Goal: Find specific page/section: Find specific page/section

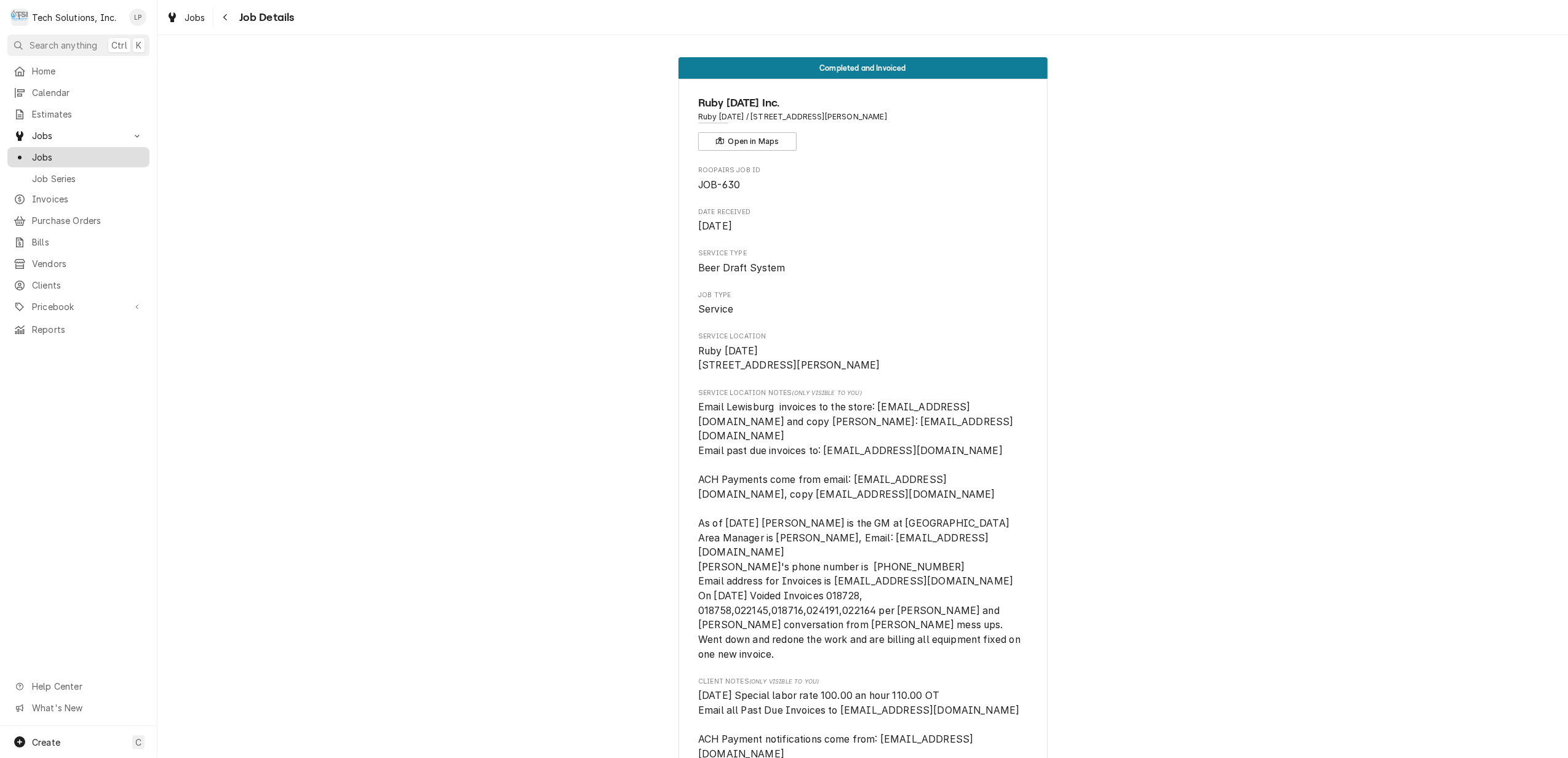
scroll to position [1087, 0]
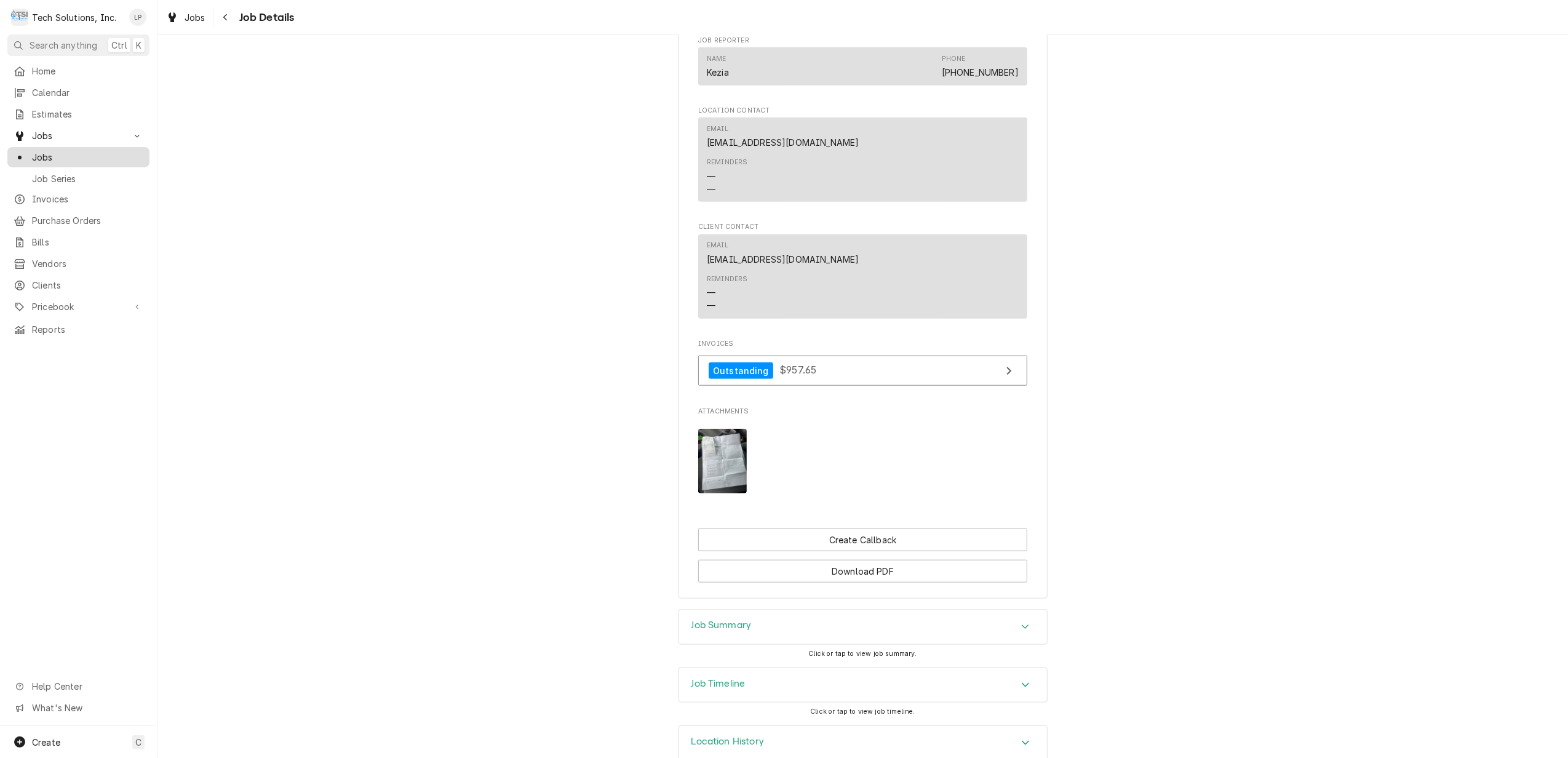
click at [49, 151] on span "Jobs" at bounding box center [87, 158] width 111 height 13
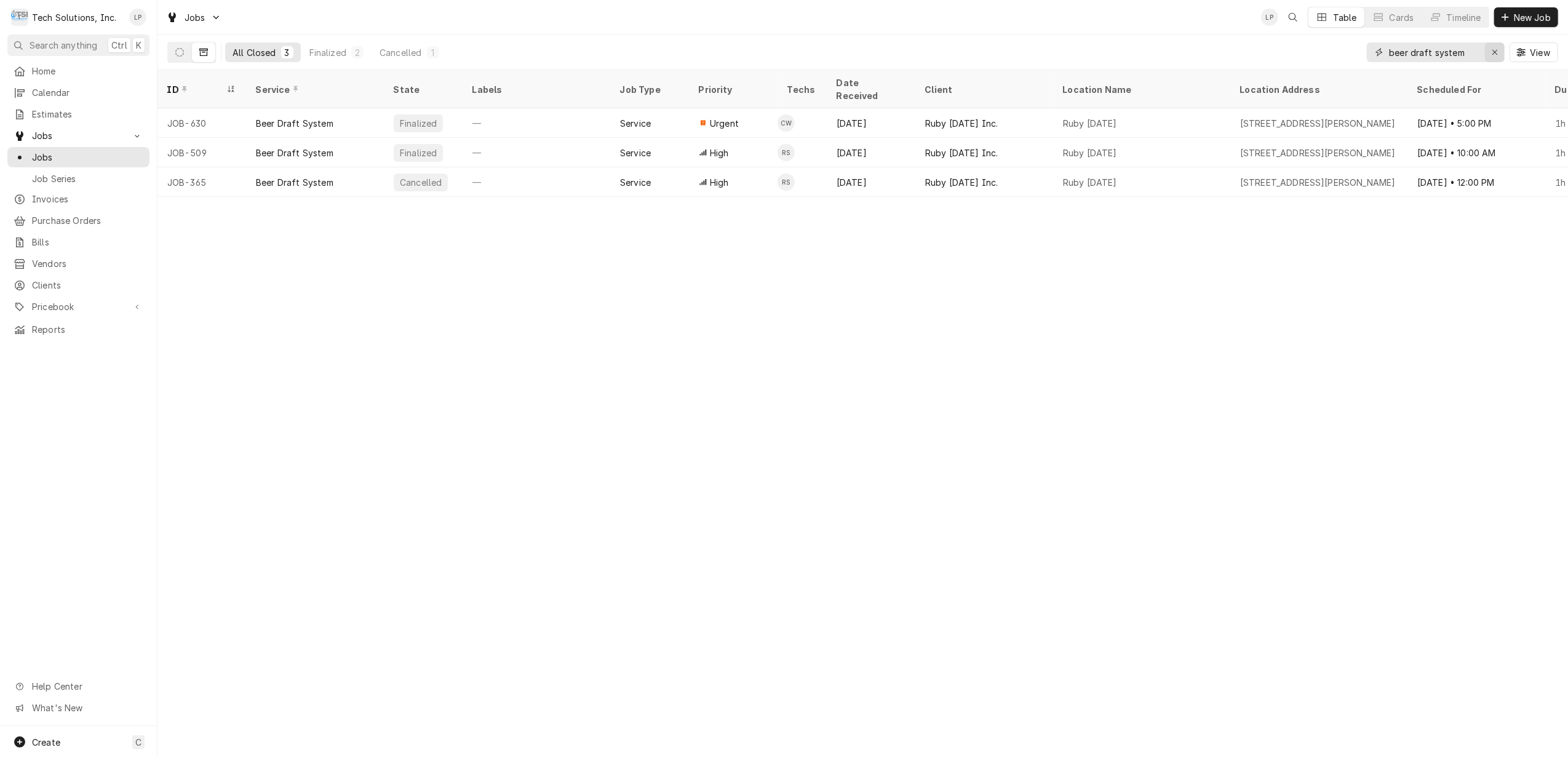
click at [1492, 55] on icon "Erase input" at bounding box center [1494, 52] width 7 height 9
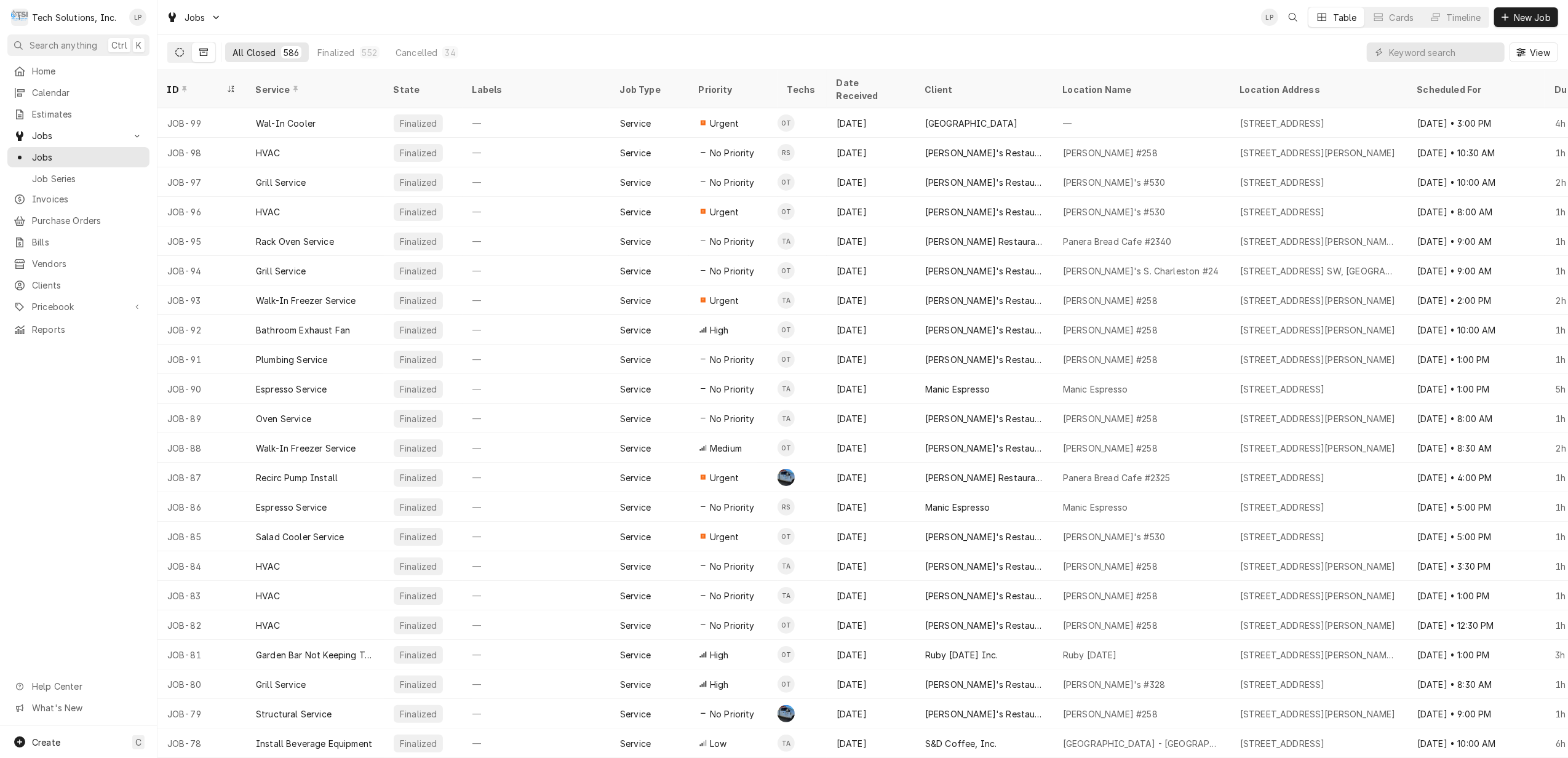
click at [180, 54] on icon "Dynamic Content Wrapper" at bounding box center [180, 52] width 9 height 9
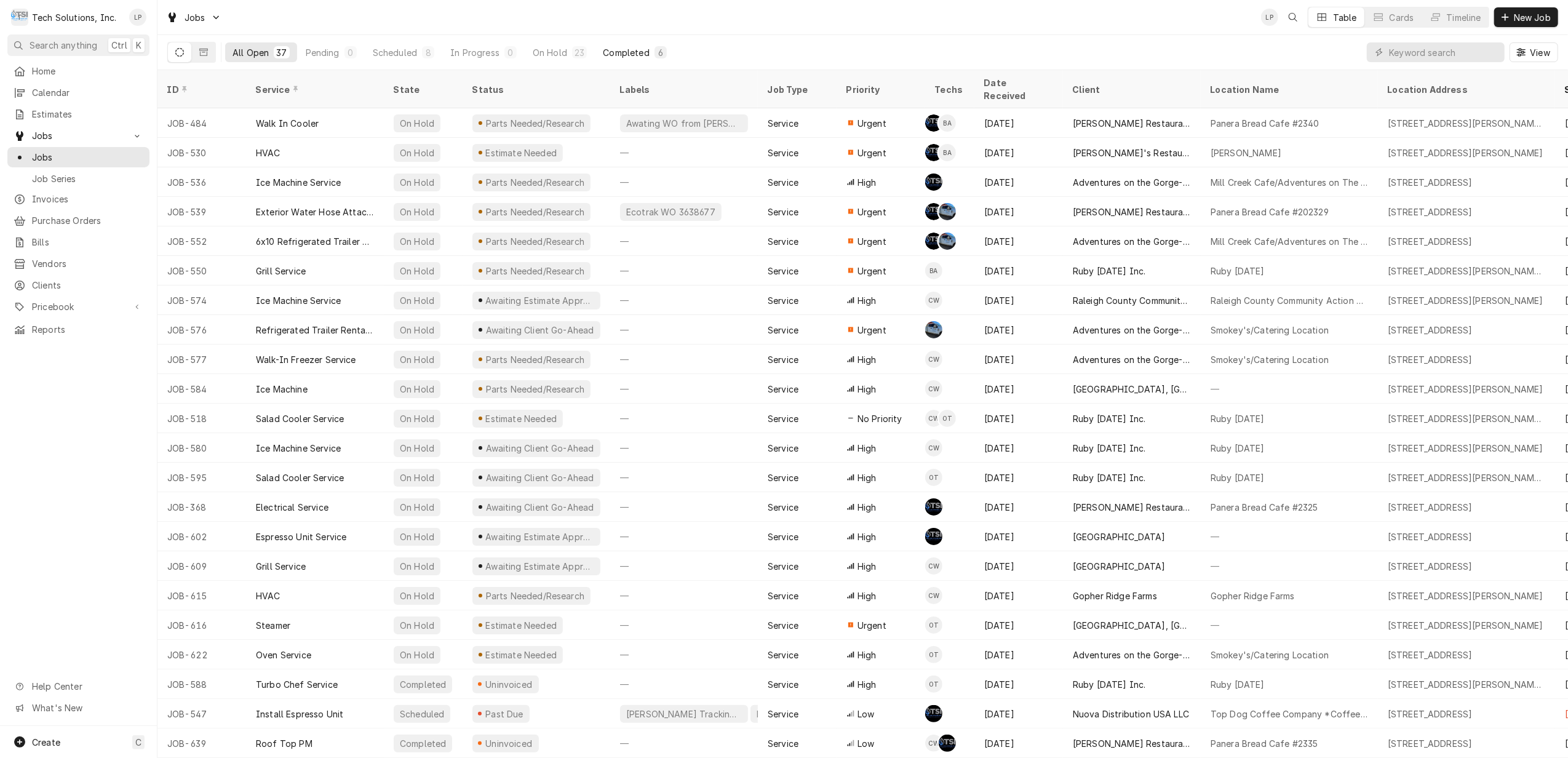
click at [625, 50] on div "Completed" at bounding box center [625, 53] width 46 height 13
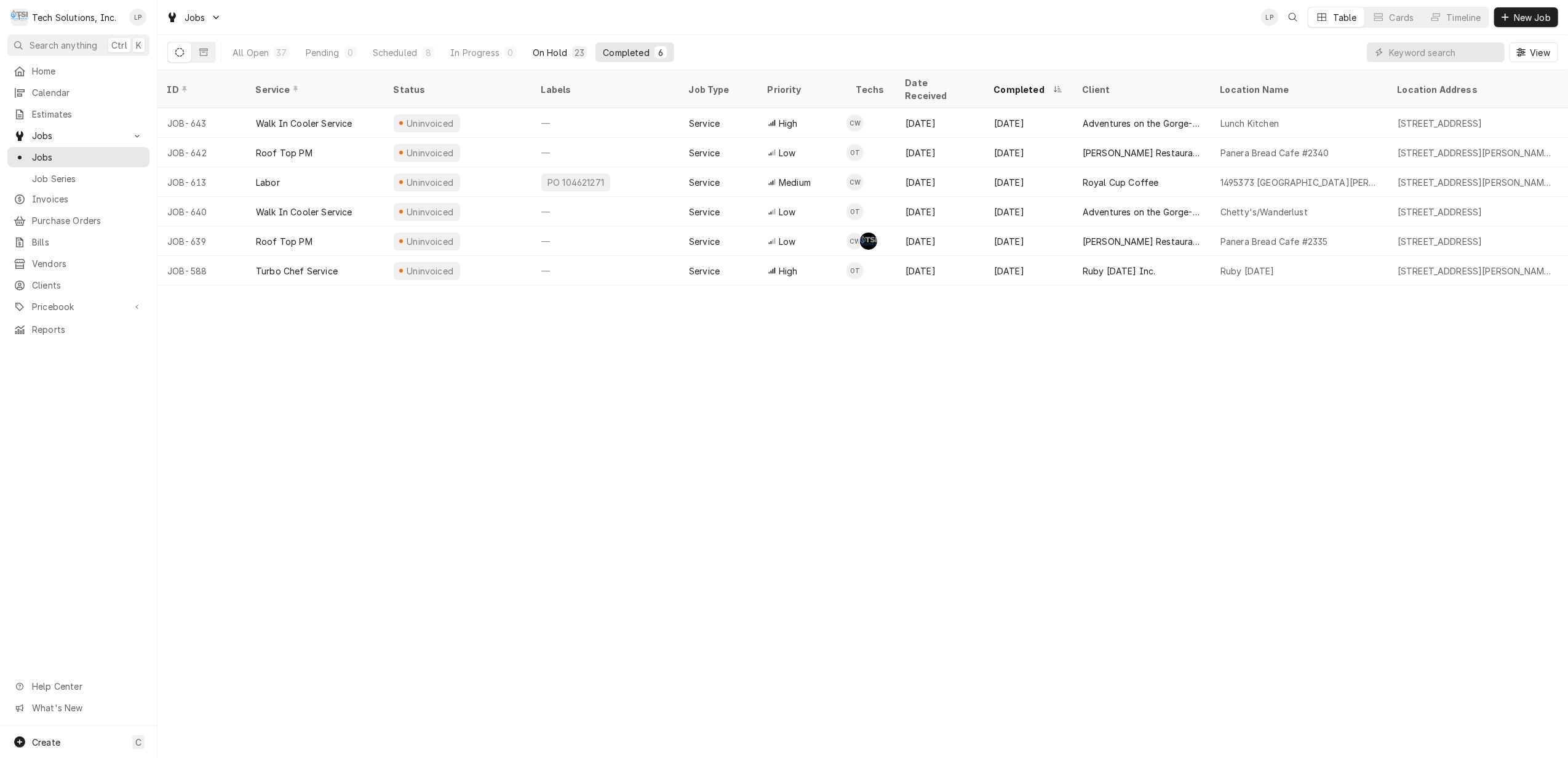
click at [545, 49] on div "On Hold" at bounding box center [549, 53] width 35 height 13
